Goal: Task Accomplishment & Management: Manage account settings

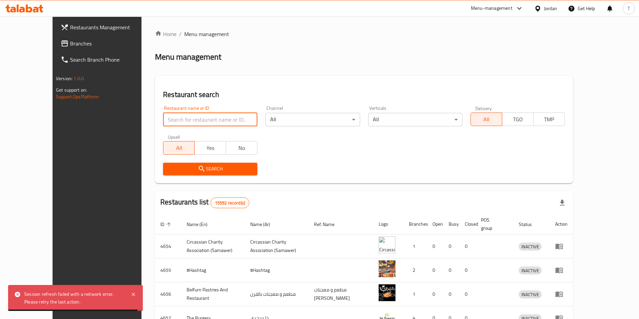
click at [194, 119] on input "search" at bounding box center [210, 119] width 94 height 13
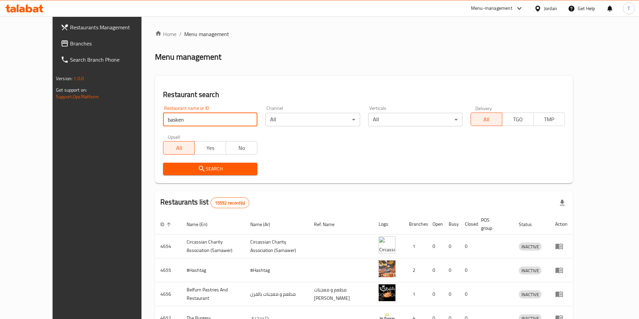
type input "basken"
click button "Search" at bounding box center [210, 169] width 94 height 12
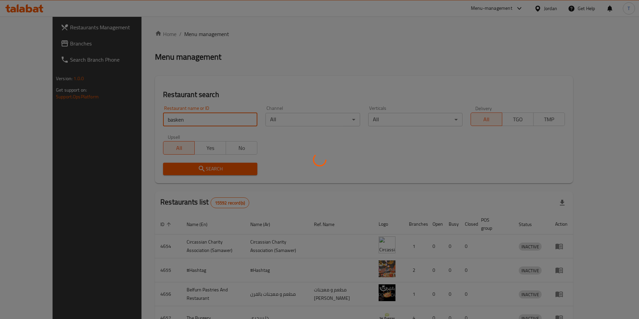
click button "Search" at bounding box center [210, 169] width 94 height 12
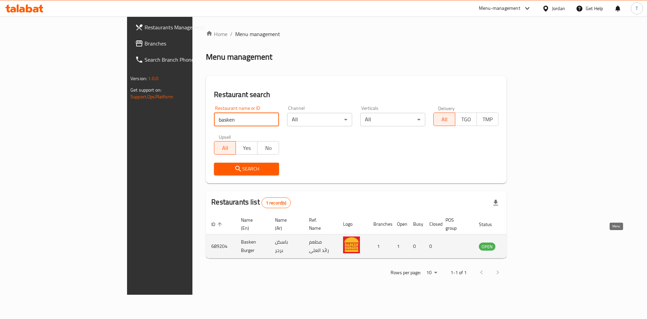
click at [522, 242] on icon "enhanced table" at bounding box center [518, 246] width 8 height 8
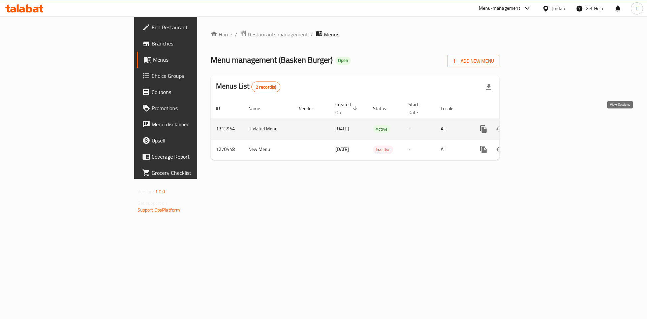
click at [540, 121] on link "enhanced table" at bounding box center [532, 129] width 16 height 16
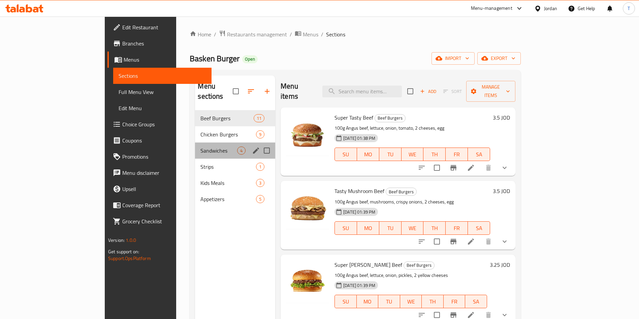
click at [195, 142] on div "Sandwiches 4" at bounding box center [235, 150] width 80 height 16
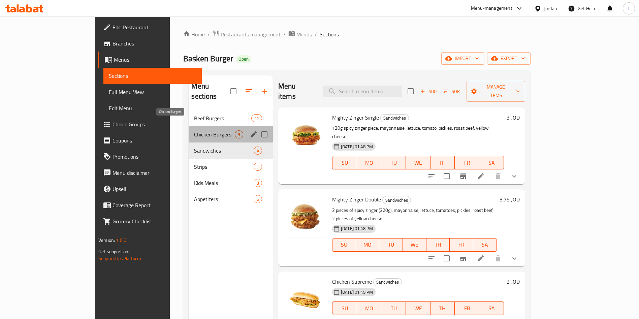
click at [194, 130] on span "Chicken Burgers" at bounding box center [214, 134] width 40 height 8
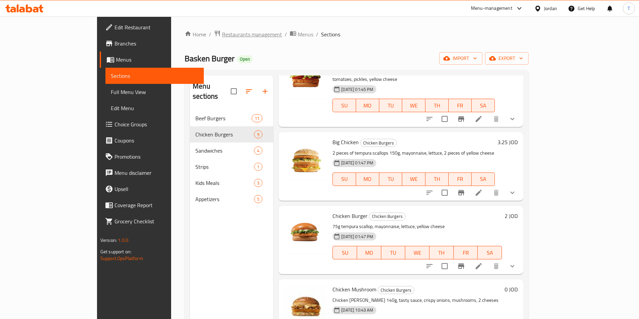
click at [222, 34] on span "Restaurants management" at bounding box center [252, 34] width 60 height 8
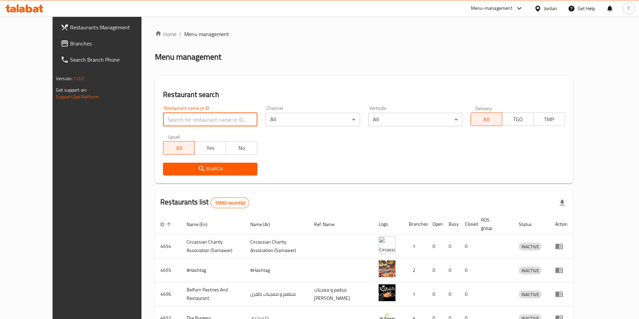
click at [190, 119] on input "search" at bounding box center [210, 119] width 94 height 13
type input "roosters"
click button "Search" at bounding box center [210, 169] width 94 height 12
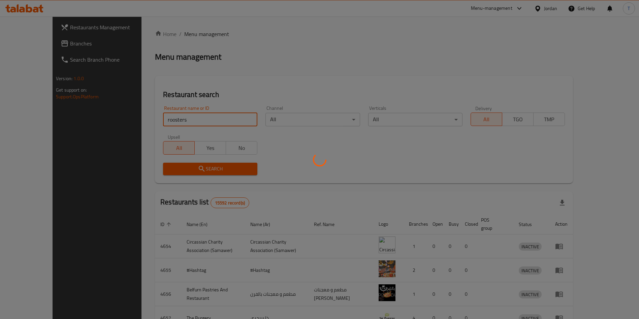
click button "Search" at bounding box center [210, 169] width 94 height 12
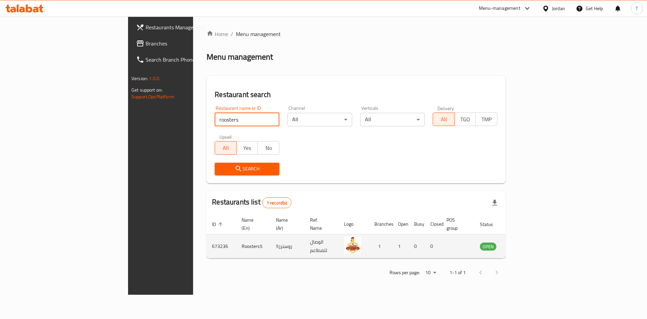
click at [533, 236] on td "enhanced table" at bounding box center [521, 246] width 23 height 24
click at [527, 242] on link "enhanced table" at bounding box center [521, 246] width 12 height 8
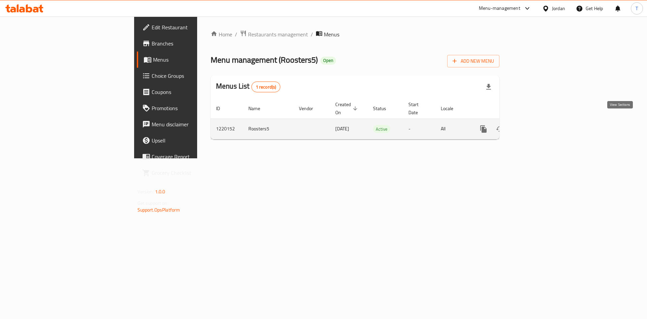
click at [540, 123] on link "enhanced table" at bounding box center [532, 129] width 16 height 16
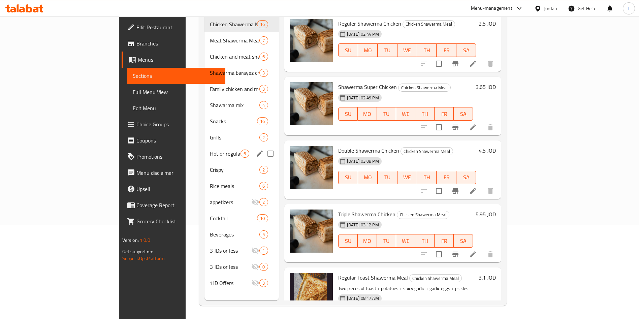
scroll to position [94, 0]
click at [210, 133] on span "Grills" at bounding box center [225, 137] width 31 height 8
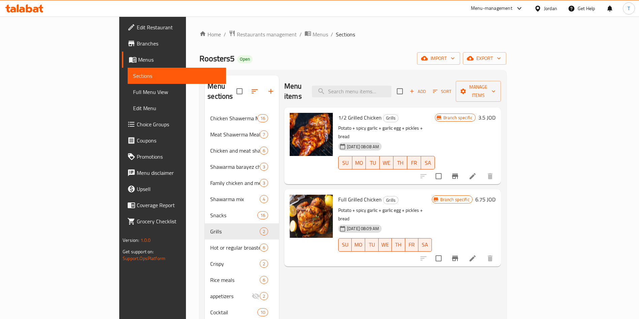
click at [458, 173] on icon "Branch-specific-item" at bounding box center [455, 175] width 6 height 5
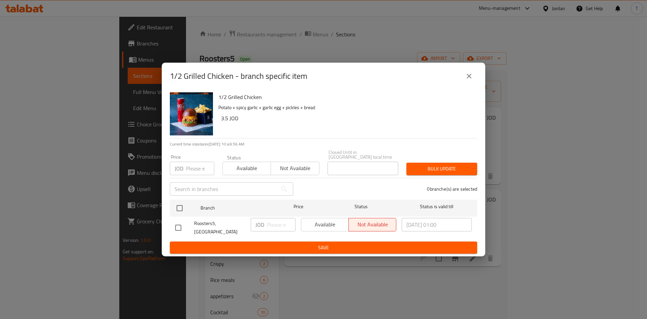
click at [470, 78] on icon "close" at bounding box center [469, 76] width 8 height 8
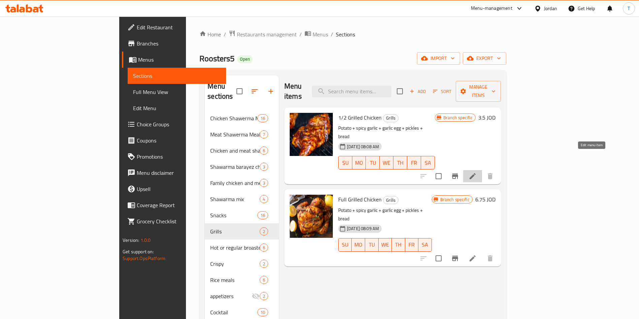
click at [476, 173] on icon at bounding box center [472, 176] width 6 height 6
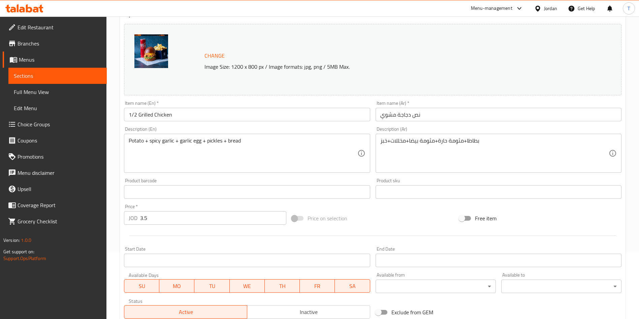
scroll to position [167, 0]
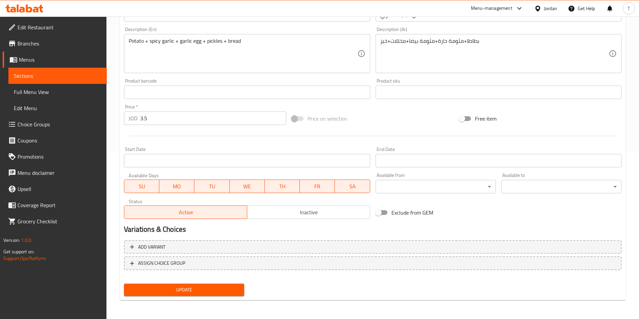
click at [171, 119] on input "3.5" at bounding box center [213, 117] width 146 height 13
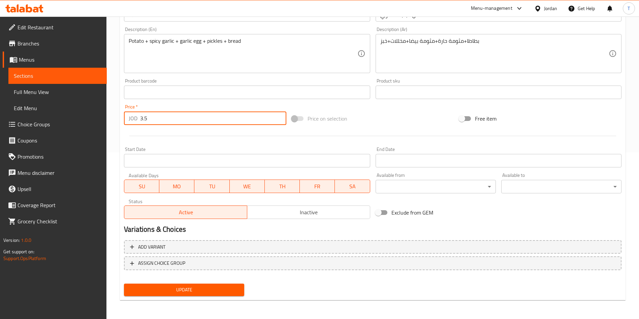
click at [146, 121] on input "3.5" at bounding box center [213, 117] width 146 height 13
click at [145, 120] on input "3.5" at bounding box center [213, 117] width 146 height 13
type input "3.75"
click at [224, 287] on span "Update" at bounding box center [183, 290] width 109 height 8
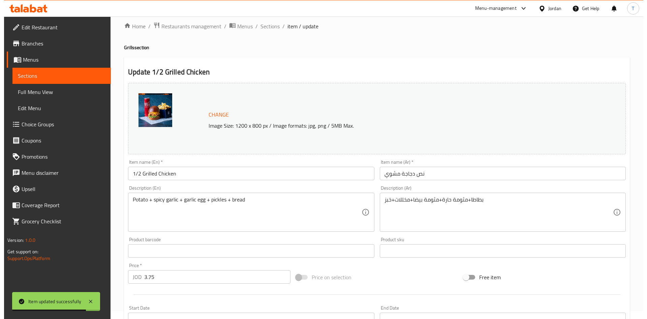
scroll to position [0, 0]
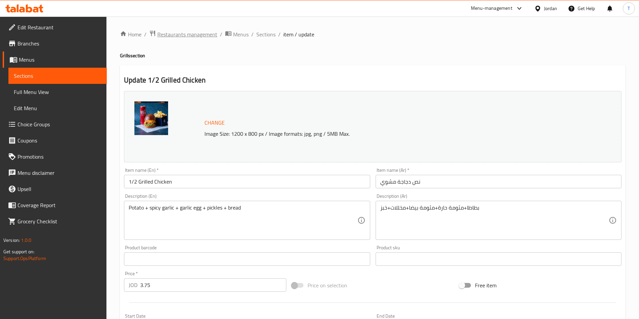
click at [197, 34] on span "Restaurants management" at bounding box center [187, 34] width 60 height 8
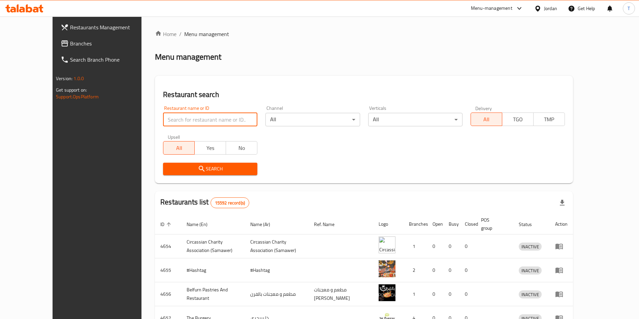
click at [206, 116] on input "search" at bounding box center [210, 119] width 94 height 13
click button "Search" at bounding box center [210, 169] width 94 height 12
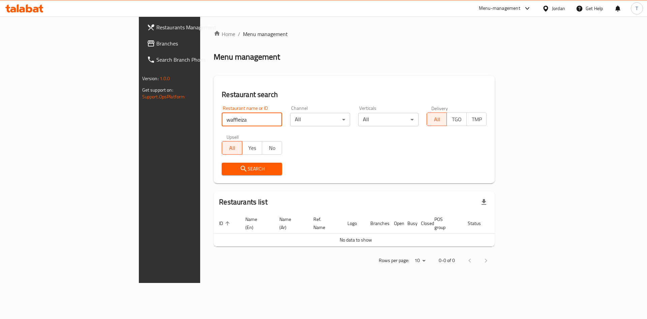
type input "waffleiza"
click button "Search" at bounding box center [252, 169] width 60 height 12
drag, startPoint x: 160, startPoint y: 118, endPoint x: 122, endPoint y: 112, distance: 37.8
click at [214, 112] on div "Restaurant search Restaurant name or ID waffleiza Restaurant name or ID Channel…" at bounding box center [354, 129] width 281 height 107
drag, startPoint x: 237, startPoint y: 117, endPoint x: 240, endPoint y: 121, distance: 4.8
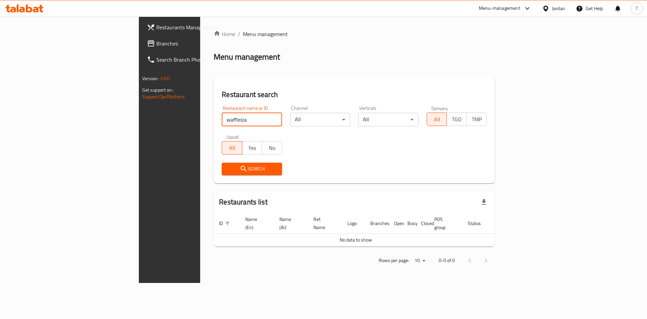
click at [238, 117] on input "waffleiza" at bounding box center [252, 119] width 60 height 13
click at [235, 118] on input "waffleiza" at bounding box center [252, 119] width 60 height 13
click at [241, 119] on input "waffleiza" at bounding box center [252, 119] width 60 height 13
click at [222, 121] on input "search" at bounding box center [252, 119] width 60 height 13
paste input "Waffleliza"
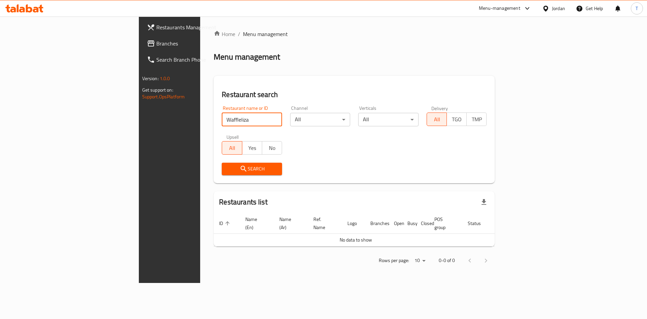
type input "Waffleliza"
drag, startPoint x: 207, startPoint y: 169, endPoint x: 211, endPoint y: 167, distance: 4.7
click at [227, 167] on span "Search" at bounding box center [252, 169] width 50 height 8
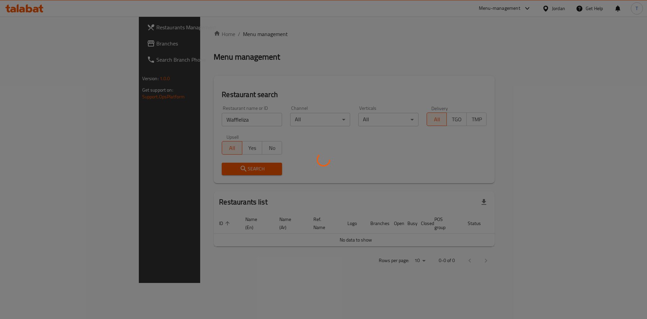
click at [213, 167] on div at bounding box center [323, 159] width 647 height 319
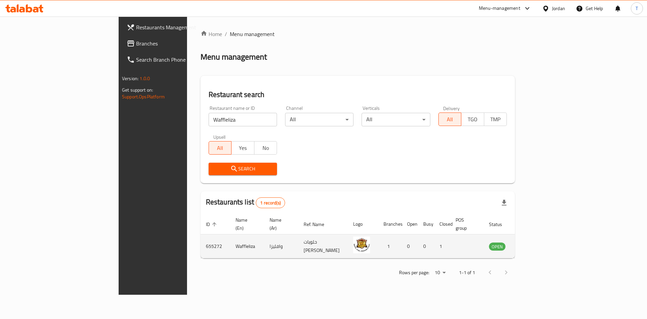
click at [536, 242] on link "enhanced table" at bounding box center [530, 246] width 12 height 8
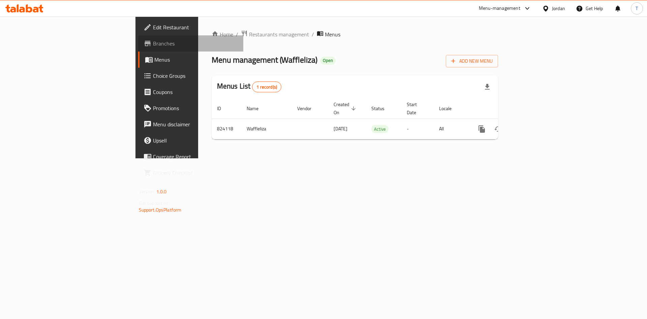
click at [153, 44] on span "Branches" at bounding box center [195, 43] width 85 height 8
